Goal: Task Accomplishment & Management: Manage account settings

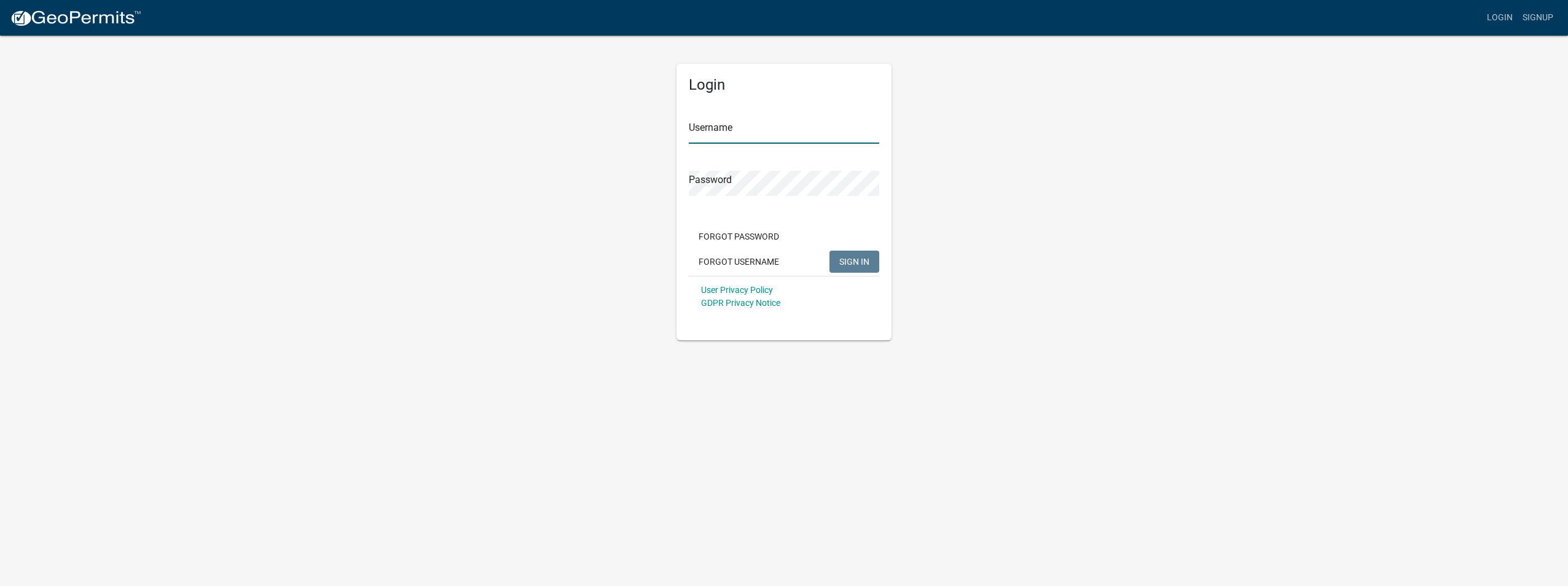
type input "gsimonson"
click at [855, 260] on span "SIGN IN" at bounding box center [854, 260] width 30 height 9
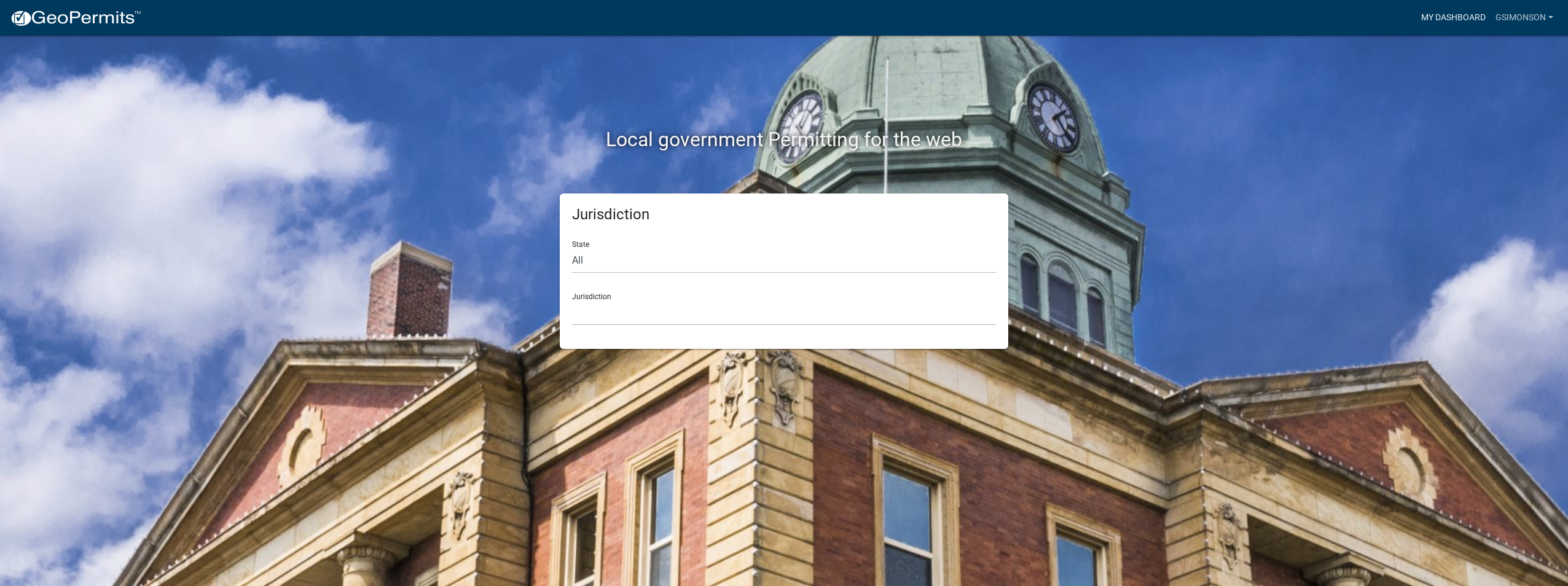
click at [1428, 16] on link "My Dashboard" at bounding box center [1453, 17] width 74 height 23
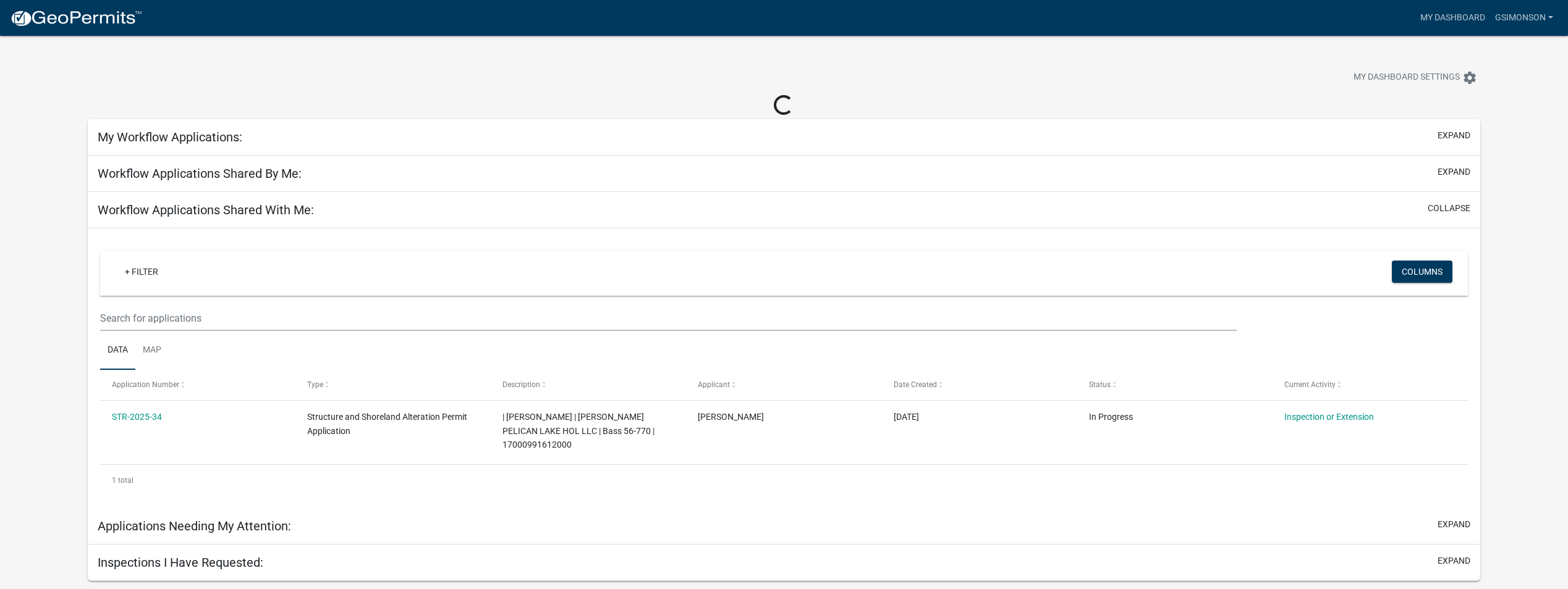
click at [203, 519] on h5 "Applications Needing My Attention:" at bounding box center [194, 526] width 193 height 15
click at [1461, 518] on button "expand" at bounding box center [1454, 524] width 33 height 13
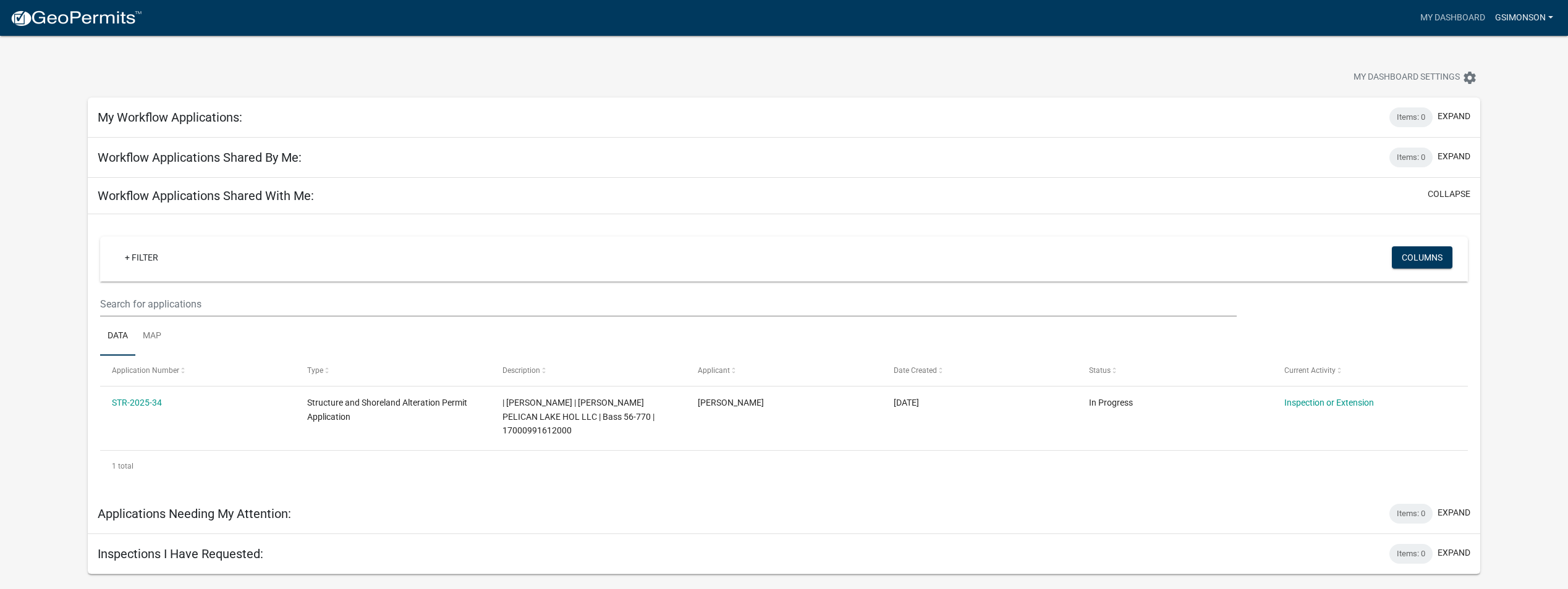
click at [1507, 16] on link "gsimonson" at bounding box center [1524, 17] width 68 height 23
click at [1491, 48] on link "Account" at bounding box center [1508, 50] width 99 height 29
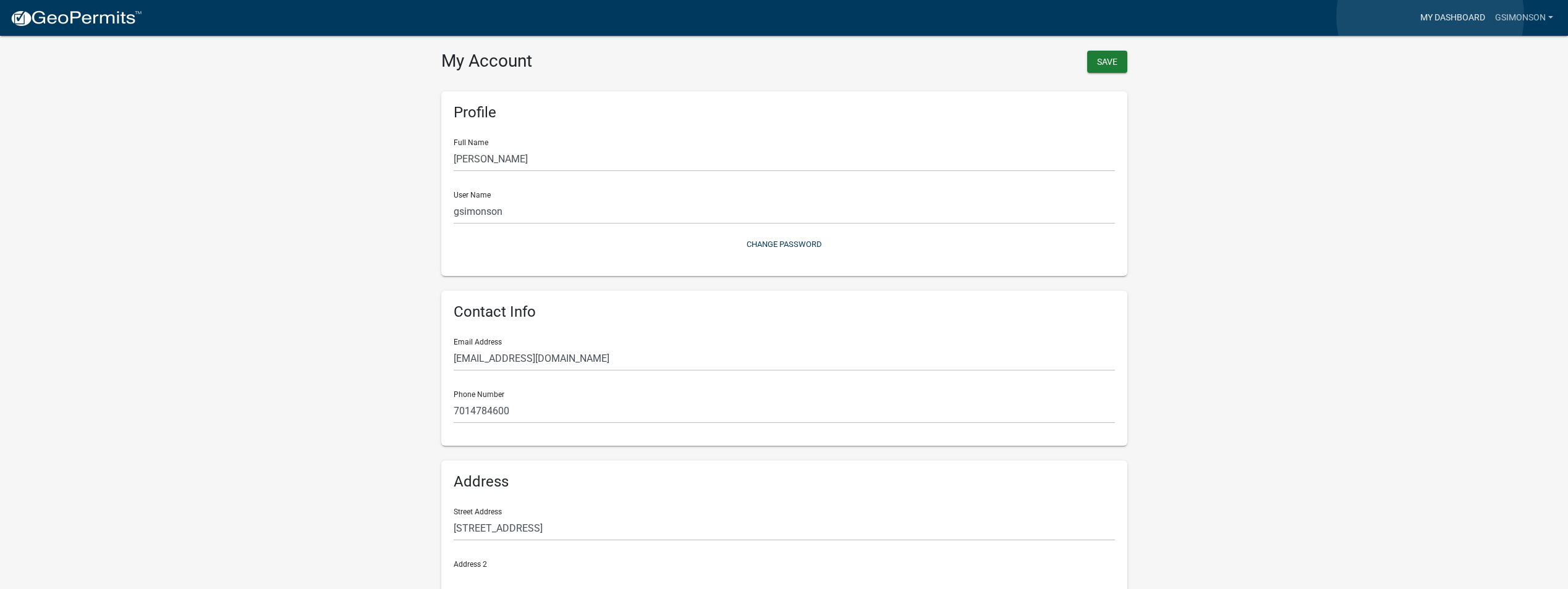
click at [1430, 17] on link "My Dashboard" at bounding box center [1452, 17] width 75 height 23
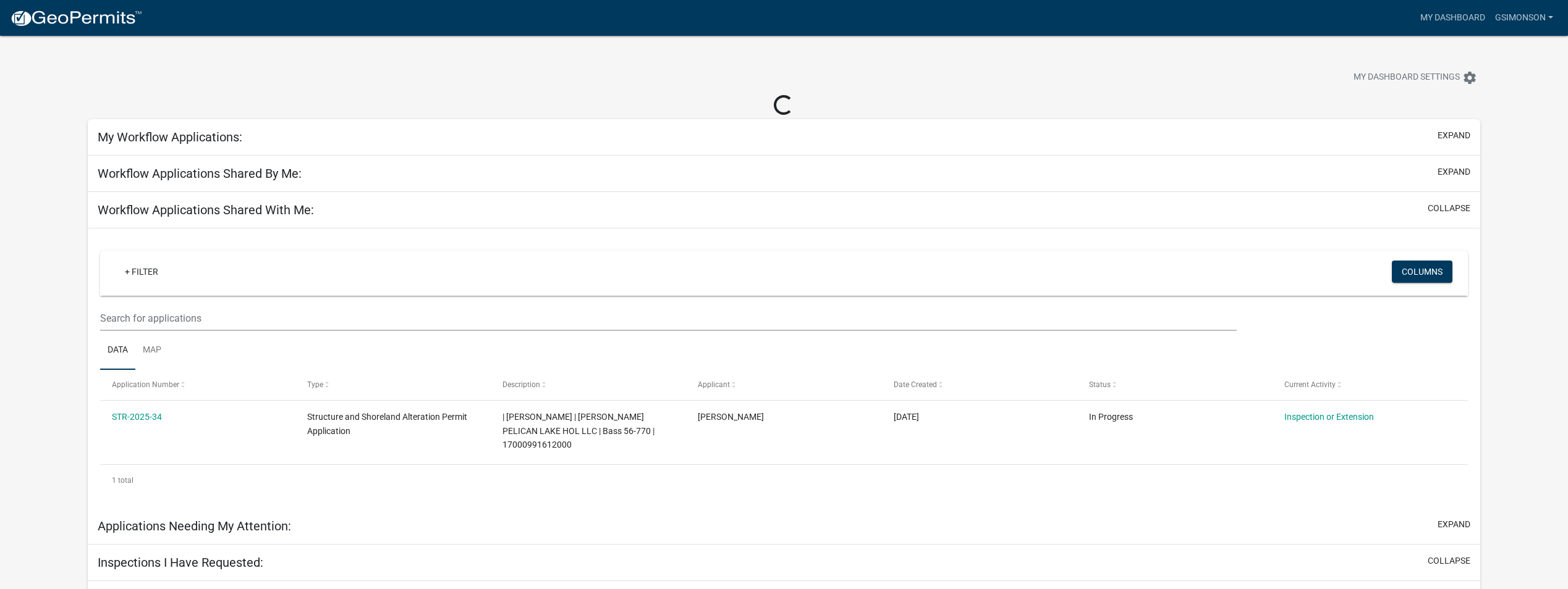
click at [158, 172] on h5 "Workflow Applications Shared By Me:" at bounding box center [199, 173] width 204 height 15
click at [1461, 131] on button "expand" at bounding box center [1454, 135] width 33 height 13
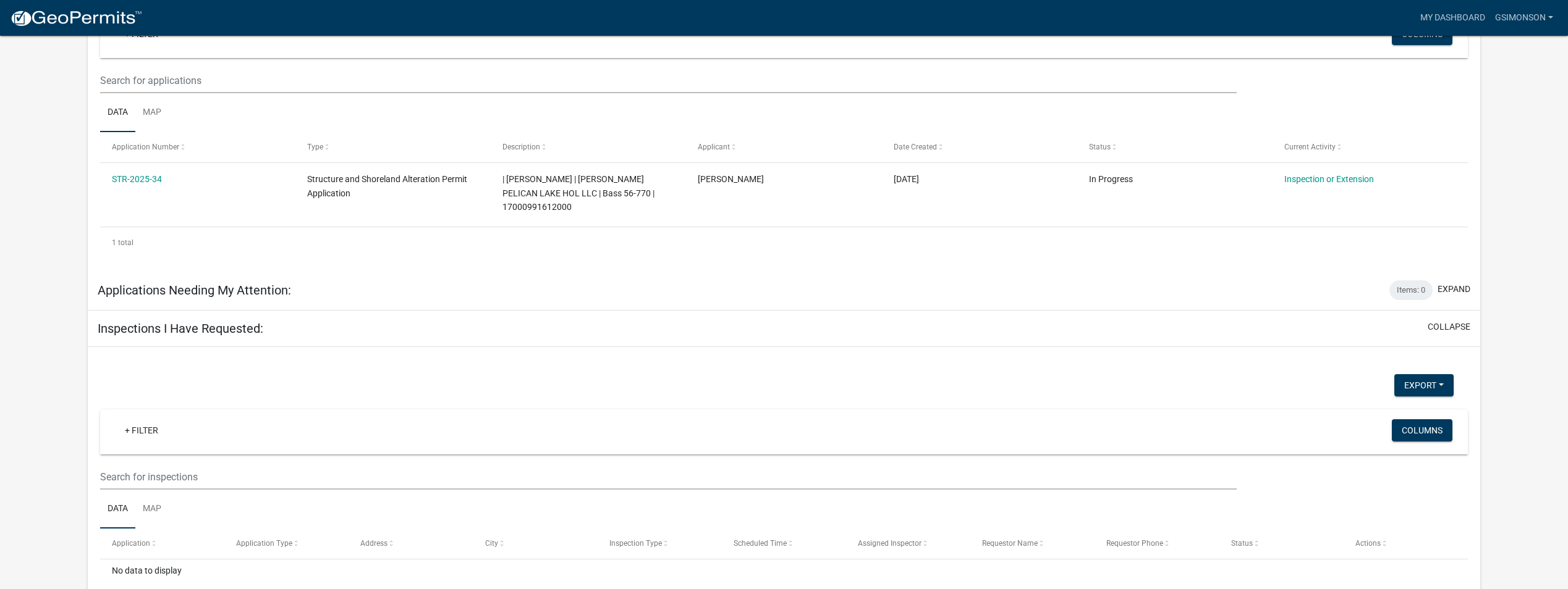
scroll to position [512, 0]
